Goal: Transaction & Acquisition: Purchase product/service

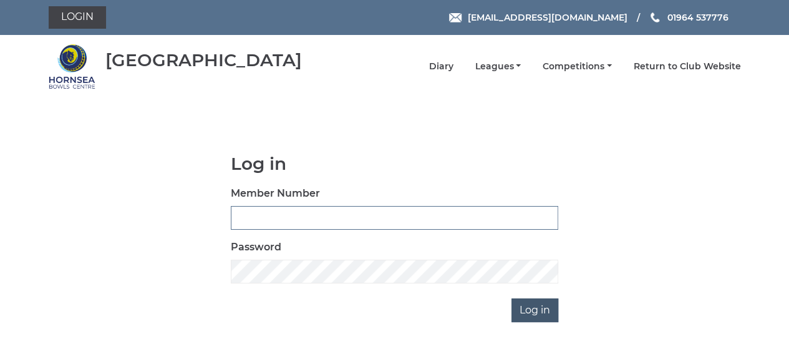
type input "0894"
click at [532, 310] on input "Log in" at bounding box center [535, 310] width 47 height 24
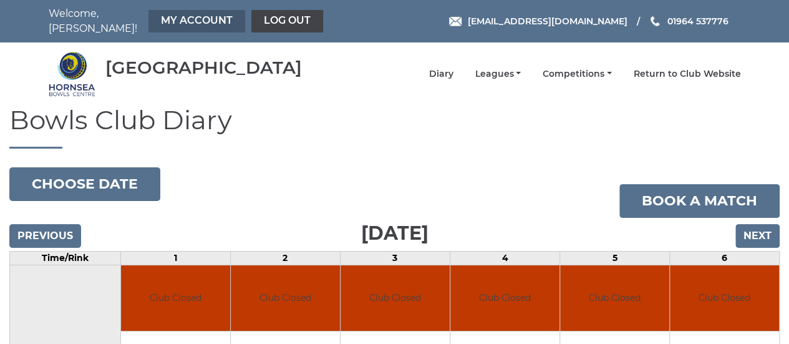
click at [183, 22] on link "My Account" at bounding box center [197, 21] width 97 height 22
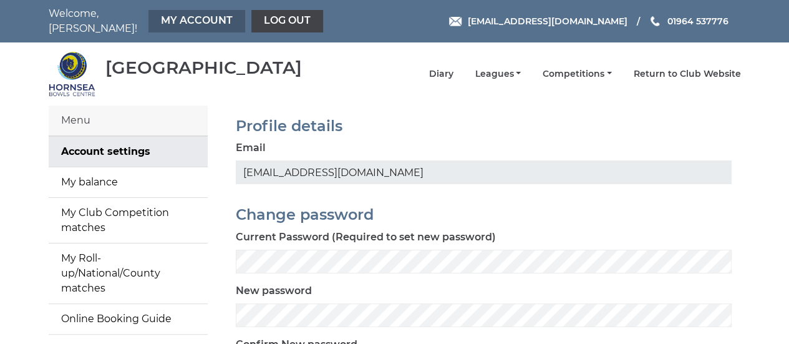
click at [182, 17] on link "My Account" at bounding box center [197, 21] width 97 height 22
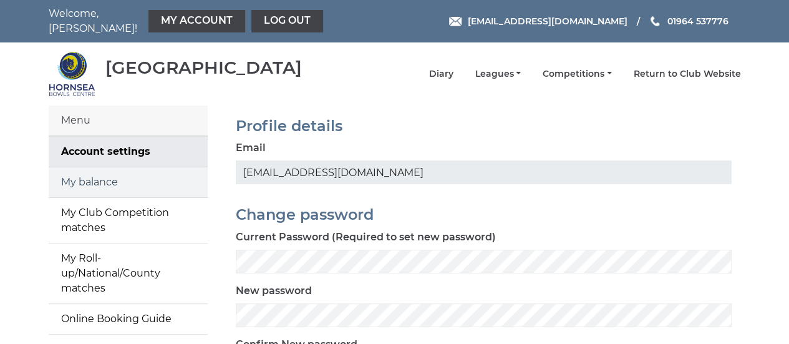
click at [104, 168] on link "My balance" at bounding box center [128, 182] width 159 height 30
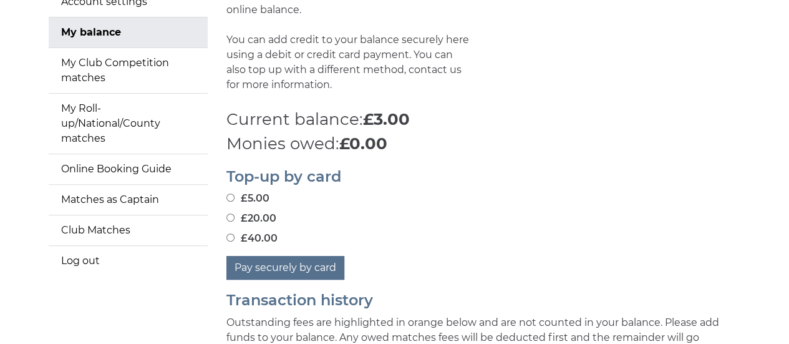
scroll to position [159, 0]
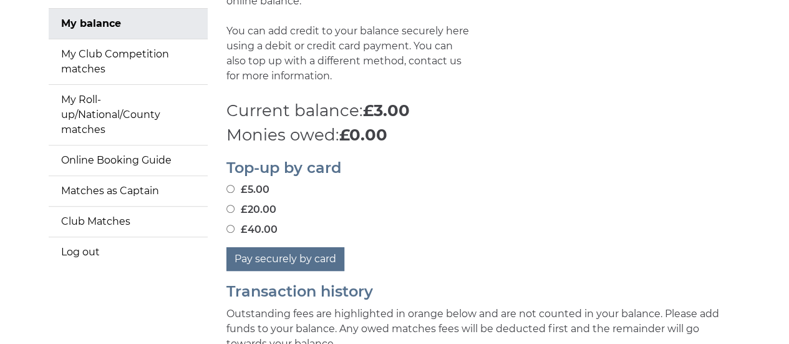
click at [230, 225] on input "£40.00" at bounding box center [231, 229] width 8 height 8
radio input "true"
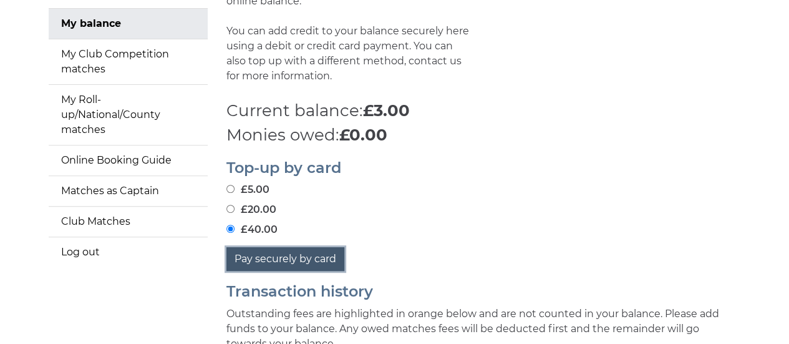
click at [281, 253] on button "Pay securely by card" at bounding box center [286, 259] width 118 height 24
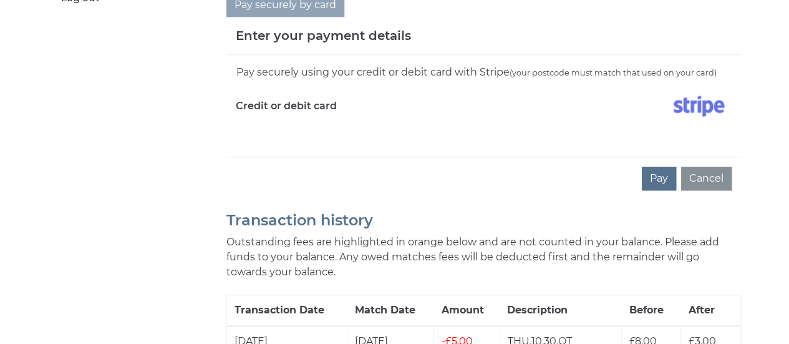
scroll to position [412, 0]
click at [289, 96] on label "Credit or debit card" at bounding box center [286, 105] width 101 height 31
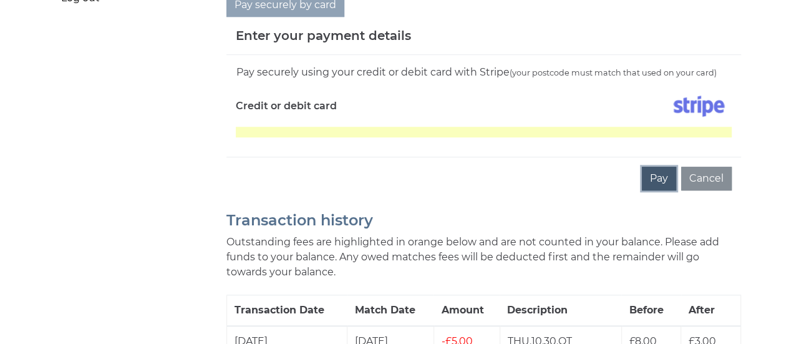
click at [663, 168] on button "Pay" at bounding box center [659, 179] width 34 height 24
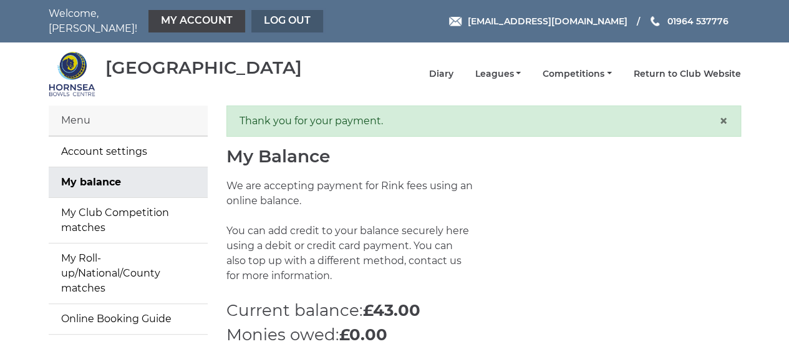
click at [283, 14] on link "Log out" at bounding box center [287, 21] width 72 height 22
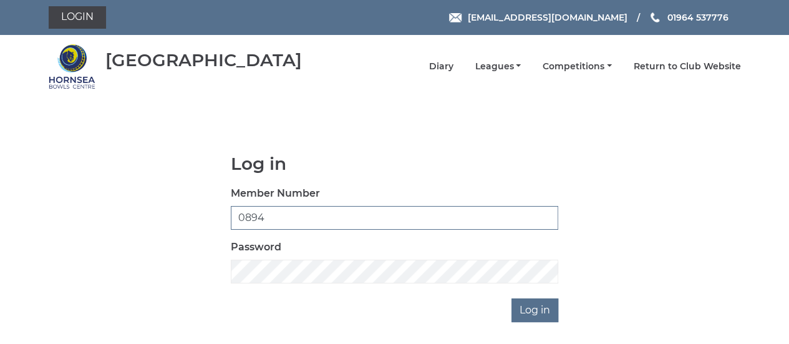
click at [272, 219] on input "0894" at bounding box center [395, 218] width 328 height 24
type input "0608"
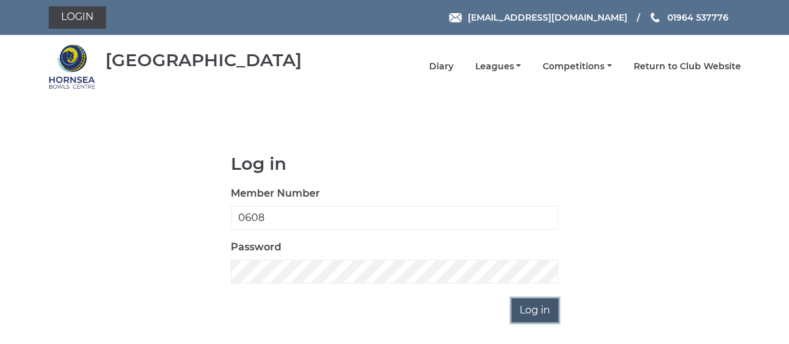
click at [535, 313] on input "Log in" at bounding box center [535, 310] width 47 height 24
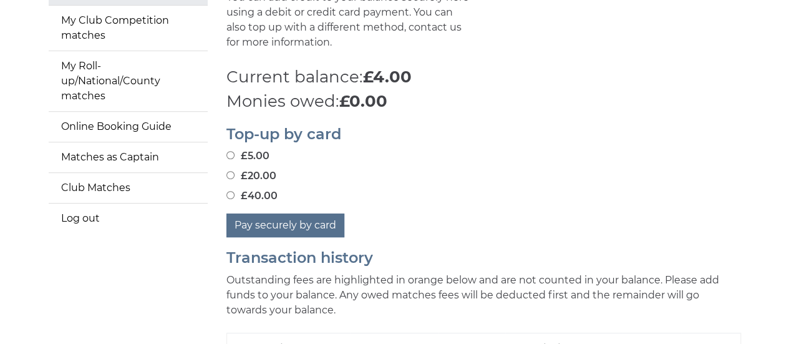
scroll to position [201, 0]
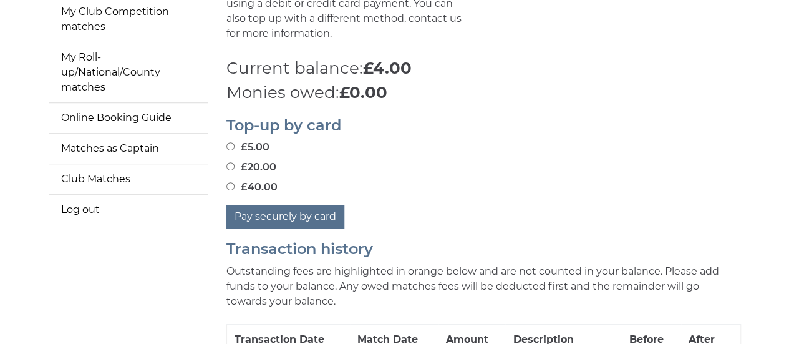
click at [231, 182] on input "£40.00" at bounding box center [231, 186] width 8 height 8
radio input "true"
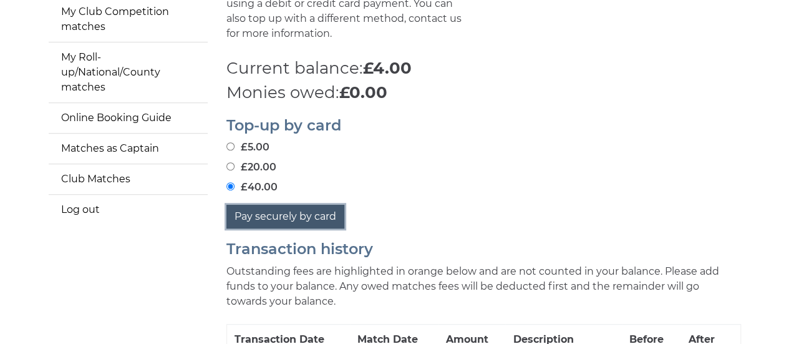
click at [264, 207] on button "Pay securely by card" at bounding box center [286, 217] width 118 height 24
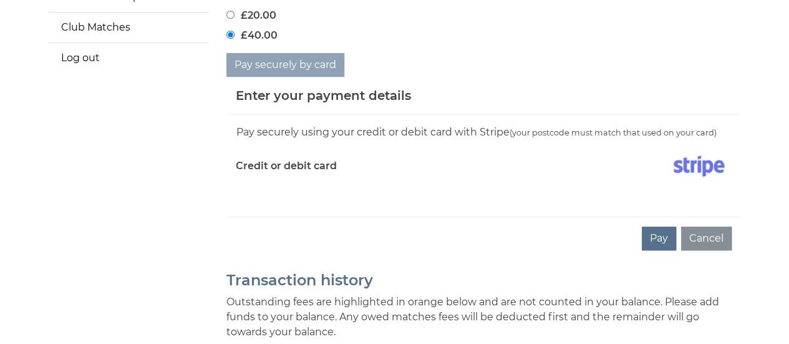
scroll to position [357, 0]
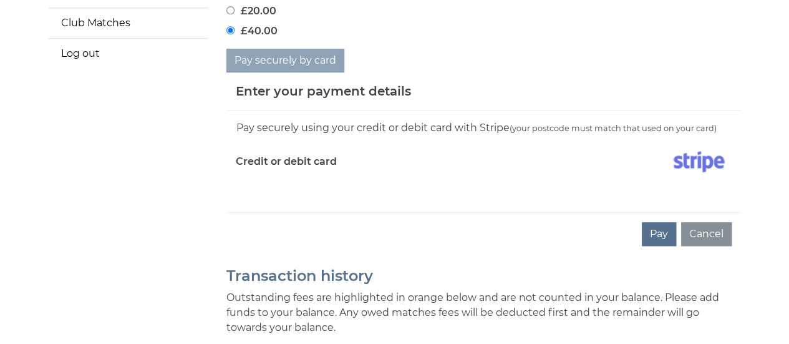
click at [510, 212] on div "Pay Cancel" at bounding box center [484, 233] width 515 height 43
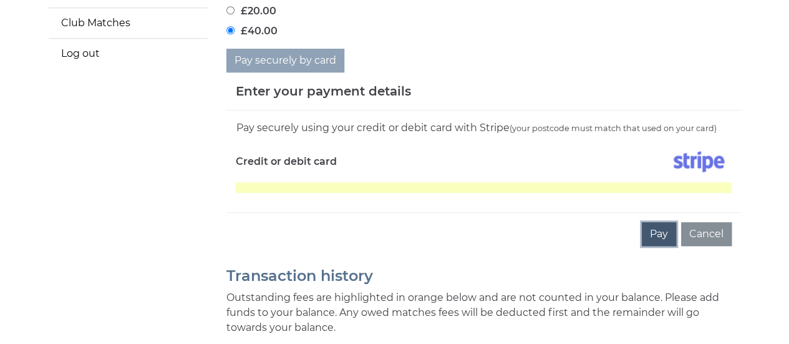
click at [660, 225] on button "Pay" at bounding box center [659, 234] width 34 height 24
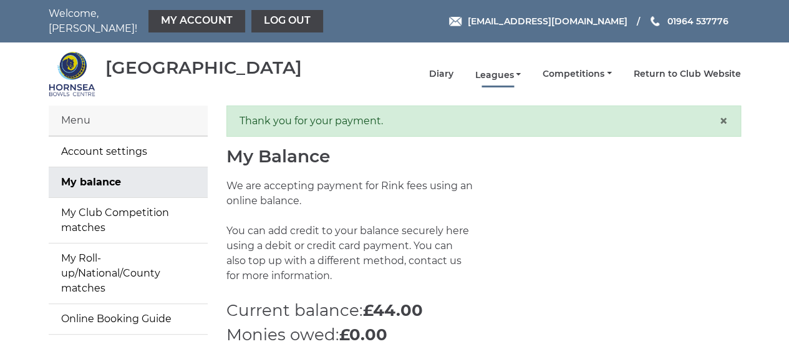
click at [521, 69] on link "Leagues" at bounding box center [498, 75] width 46 height 12
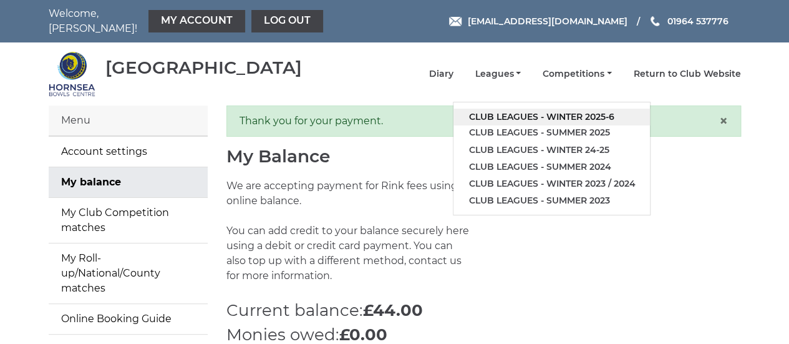
click at [520, 110] on link "Club leagues - Winter 2025-6" at bounding box center [552, 117] width 197 height 17
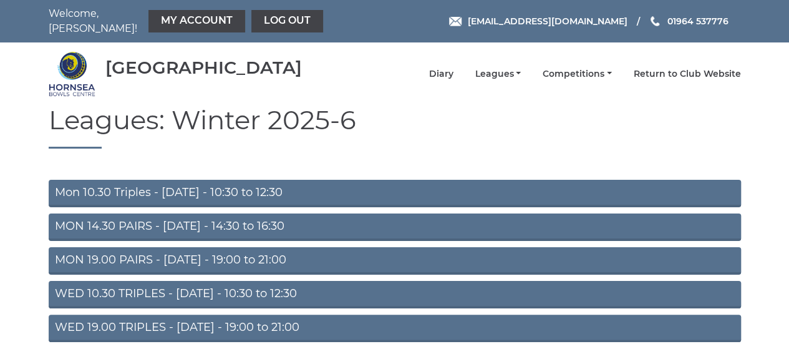
click at [293, 222] on link "MON 14.30 PAIRS - Monday - 14:30 to 16:30" at bounding box center [395, 226] width 693 height 27
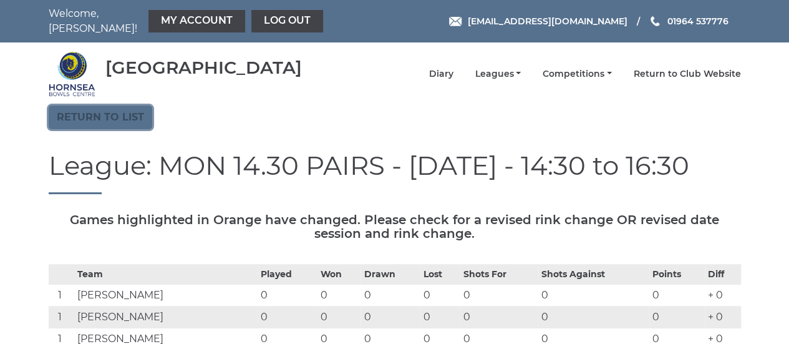
click at [93, 108] on link "Return to list" at bounding box center [101, 117] width 104 height 24
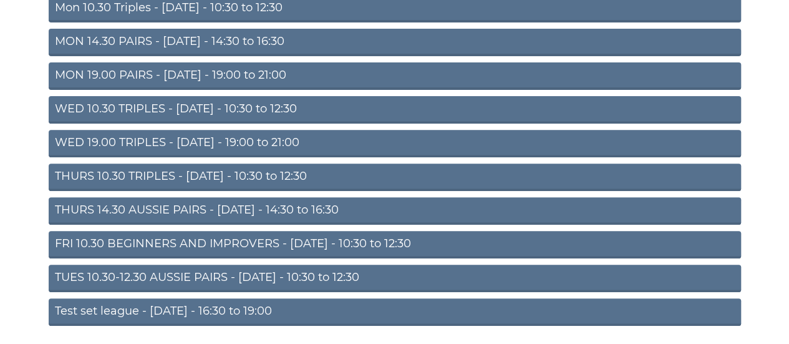
scroll to position [187, 0]
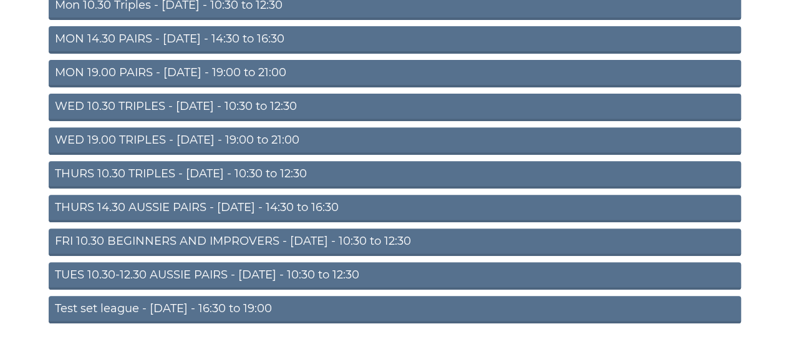
click at [191, 266] on link "TUES 10.30-12.30 AUSSIE PAIRS - Tuesday - 10:30 to 12:30" at bounding box center [395, 275] width 693 height 27
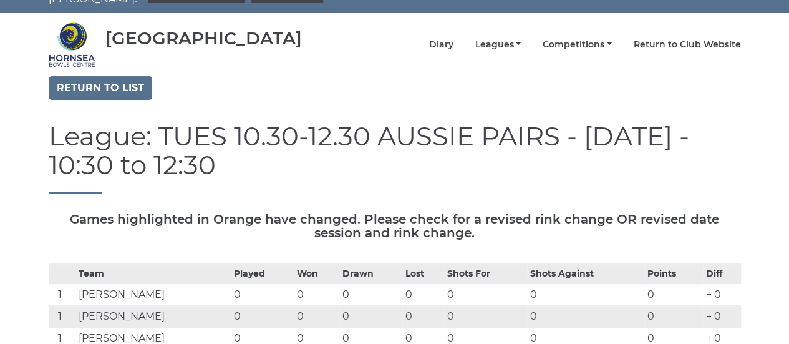
scroll to position [7, 0]
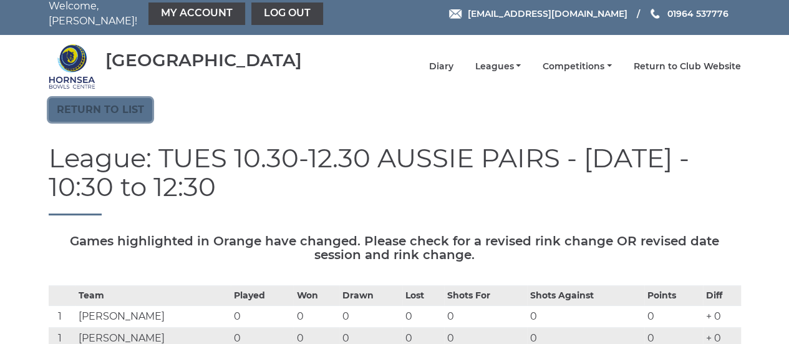
click at [134, 103] on link "Return to list" at bounding box center [101, 110] width 104 height 24
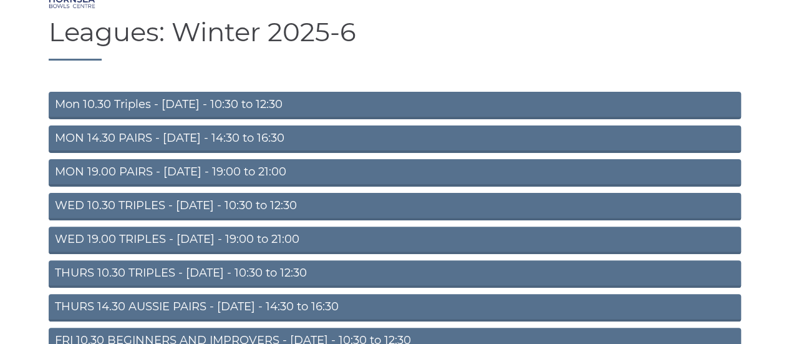
scroll to position [92, 0]
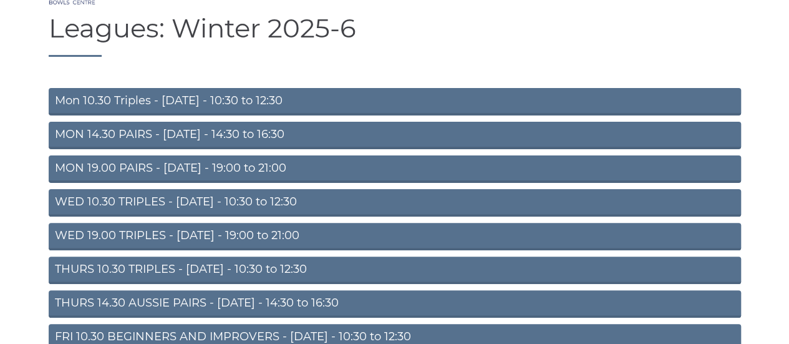
click at [157, 261] on link "THURS 10.30 TRIPLES - [DATE] - 10:30 to 12:30" at bounding box center [395, 269] width 693 height 27
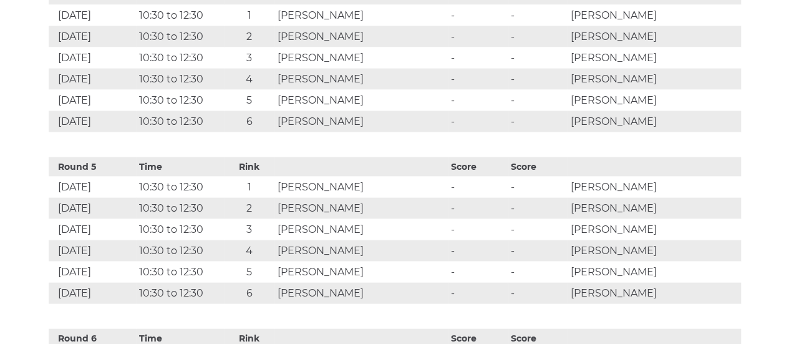
scroll to position [1228, 0]
